Goal: Use online tool/utility: Use online tool/utility

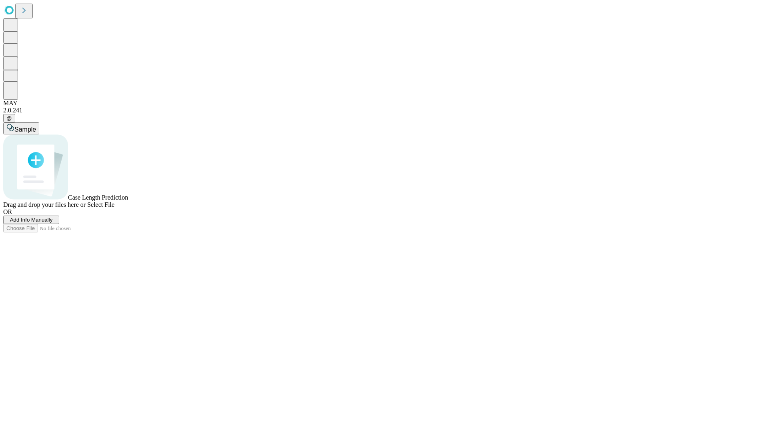
click at [53, 223] on span "Add Info Manually" at bounding box center [31, 220] width 43 height 6
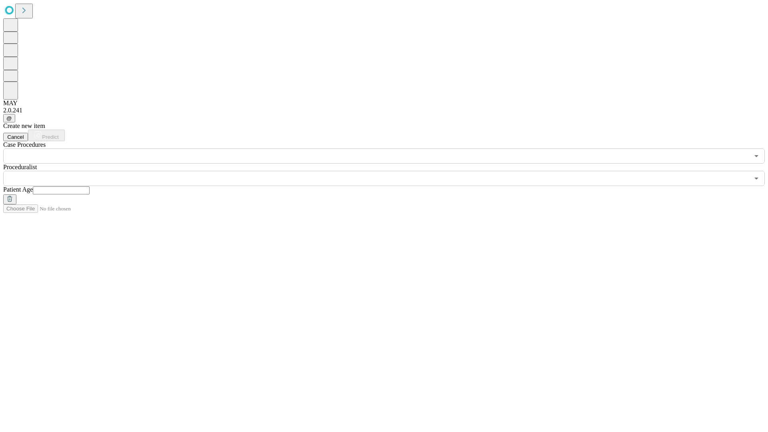
click at [90, 186] on input "text" at bounding box center [61, 190] width 57 height 8
type input "**"
click at [390, 171] on input "text" at bounding box center [376, 178] width 746 height 15
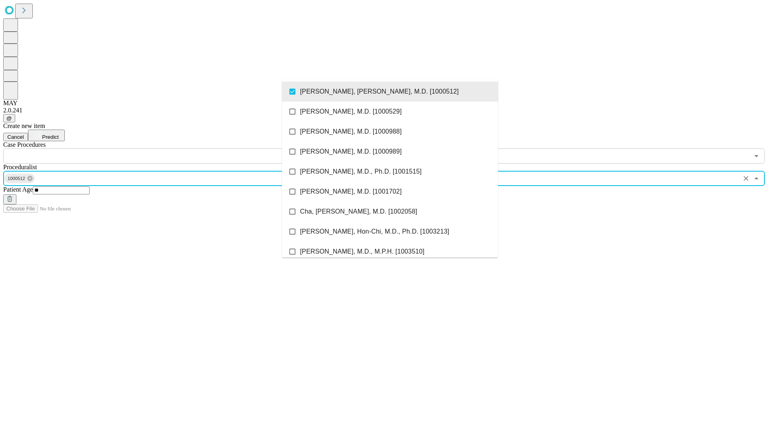
click at [168, 148] on input "text" at bounding box center [376, 155] width 746 height 15
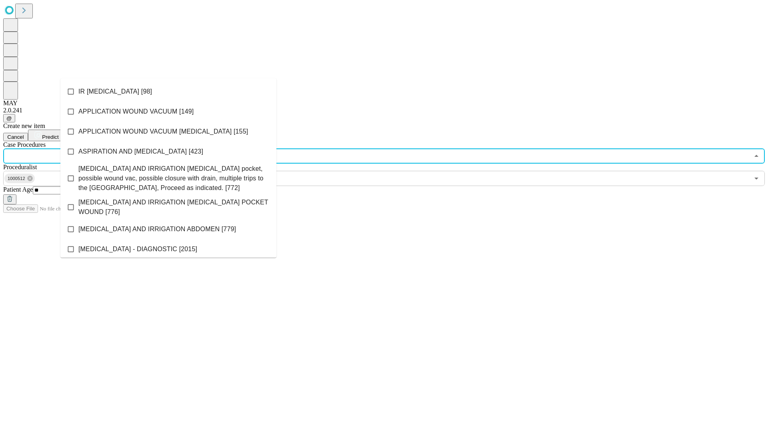
click at [168, 92] on li "IR [MEDICAL_DATA] [98]" at bounding box center [168, 92] width 216 height 20
click at [58, 134] on span "Predict" at bounding box center [50, 137] width 16 height 6
